Goal: Information Seeking & Learning: Learn about a topic

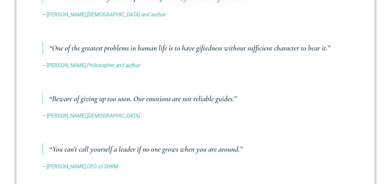
scroll to position [359, 0]
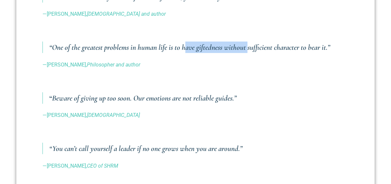
drag, startPoint x: 187, startPoint y: 46, endPoint x: 251, endPoint y: 52, distance: 64.9
click at [251, 52] on h3 "“One of the greatest problems in human life is to have giftedness without suffi…" at bounding box center [198, 46] width 299 height 11
drag, startPoint x: 251, startPoint y: 52, endPoint x: 256, endPoint y: 77, distance: 26.0
click at [256, 77] on p at bounding box center [195, 80] width 306 height 8
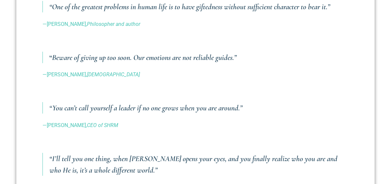
scroll to position [425, 0]
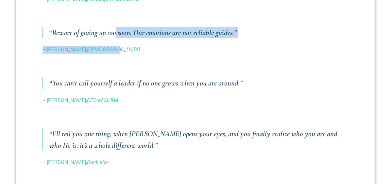
drag, startPoint x: 117, startPoint y: 32, endPoint x: 232, endPoint y: 40, distance: 115.3
click at [232, 40] on div "Every quarter I like to share quotes that I have encountered in my reading and …" at bounding box center [195, 180] width 306 height 688
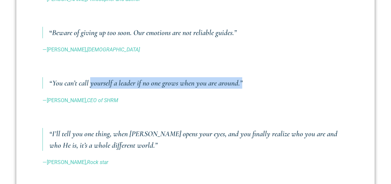
drag, startPoint x: 103, startPoint y: 83, endPoint x: 258, endPoint y: 88, distance: 155.9
click at [258, 88] on h3 "“You can’t call yourself a leader if no one grows when you are around.”" at bounding box center [198, 82] width 299 height 11
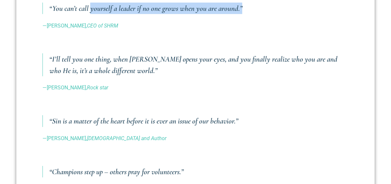
scroll to position [523, 0]
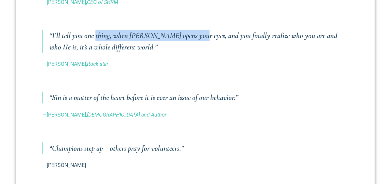
drag, startPoint x: 95, startPoint y: 35, endPoint x: 192, endPoint y: 41, distance: 97.5
click at [192, 41] on h3 "“I’ll tell you one thing, when [PERSON_NAME] opens your eyes, and you finally r…" at bounding box center [198, 41] width 299 height 23
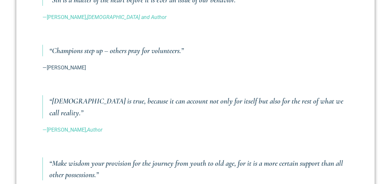
scroll to position [621, 0]
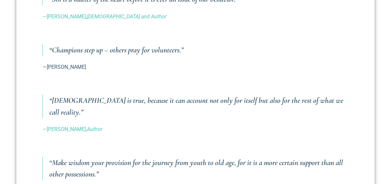
click at [112, 49] on h3 "“Champions step up – others pray for volunteers.”" at bounding box center [198, 49] width 299 height 11
click at [111, 50] on h3 "“Champions step up – others pray for volunteers.”" at bounding box center [198, 49] width 299 height 11
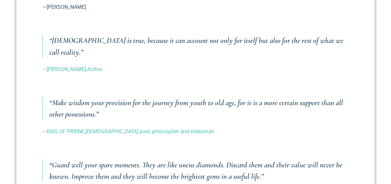
scroll to position [686, 0]
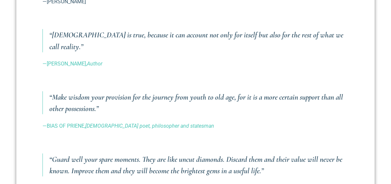
click at [172, 35] on h3 "“[DEMOGRAPHIC_DATA] is true, because it can account not only for itself but als…" at bounding box center [198, 40] width 299 height 23
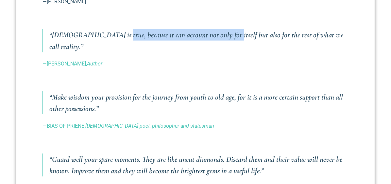
drag, startPoint x: 109, startPoint y: 34, endPoint x: 220, endPoint y: 36, distance: 110.1
click at [220, 36] on h3 "“[DEMOGRAPHIC_DATA] is true, because it can account not only for itself but als…" at bounding box center [198, 40] width 299 height 23
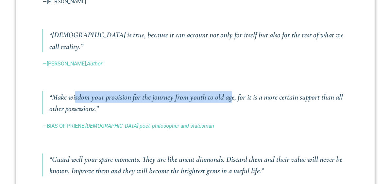
drag, startPoint x: 75, startPoint y: 85, endPoint x: 233, endPoint y: 85, distance: 158.5
click at [233, 91] on h3 "“Make wisdom your provision for the journey from youth to old age, for it is a …" at bounding box center [198, 102] width 299 height 23
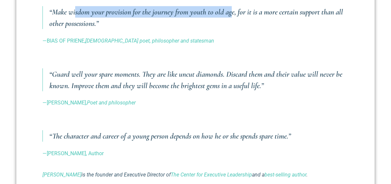
scroll to position [817, 0]
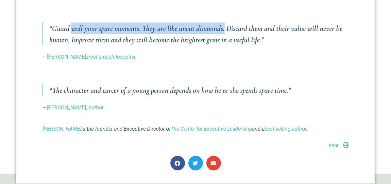
drag, startPoint x: 74, startPoint y: 15, endPoint x: 226, endPoint y: 20, distance: 153.0
click at [226, 23] on h3 "“Guard well your spare moments. They are like uncut diamonds. Discard them and …" at bounding box center [198, 34] width 299 height 23
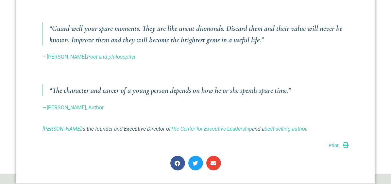
drag, startPoint x: 226, startPoint y: 20, endPoint x: 286, endPoint y: 34, distance: 61.0
drag, startPoint x: 72, startPoint y: 27, endPoint x: 120, endPoint y: 28, distance: 47.7
click at [120, 28] on h3 "“Guard well your spare moments. They are like uncut diamonds. Discard them and …" at bounding box center [198, 34] width 299 height 23
drag, startPoint x: 120, startPoint y: 28, endPoint x: 130, endPoint y: 77, distance: 50.4
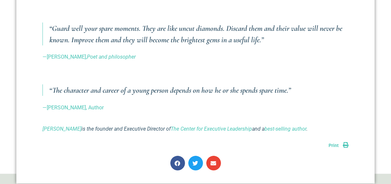
click at [130, 84] on h3 "“The character and career of a young person depends on how he or she spends spa…" at bounding box center [198, 89] width 299 height 11
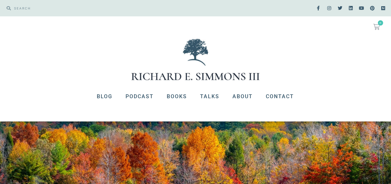
scroll to position [0, 0]
